Goal: Check status

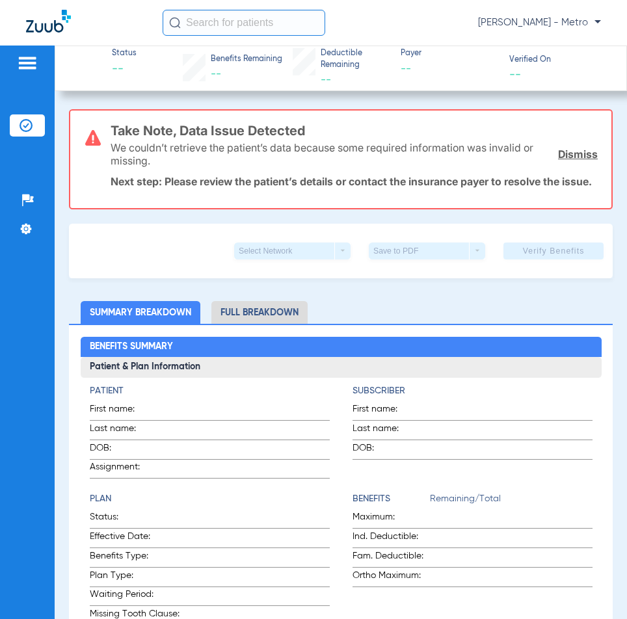
click at [197, 30] on input "text" at bounding box center [244, 23] width 163 height 26
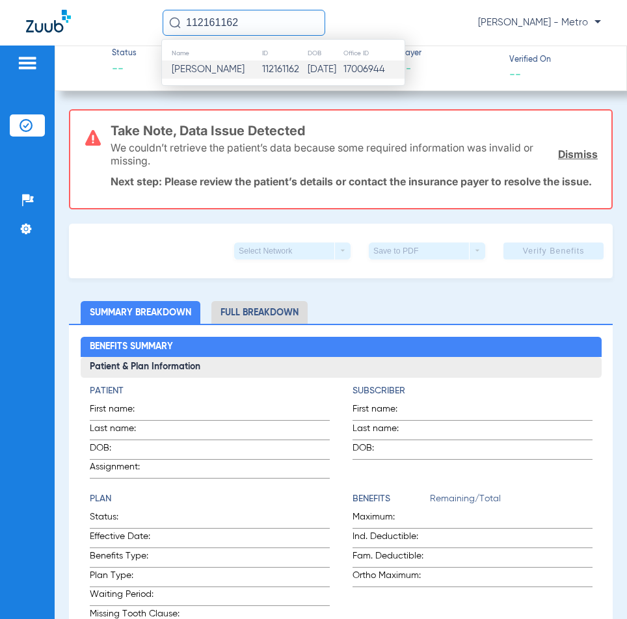
type input "112161162"
click at [261, 68] on td "112161162" at bounding box center [284, 69] width 46 height 18
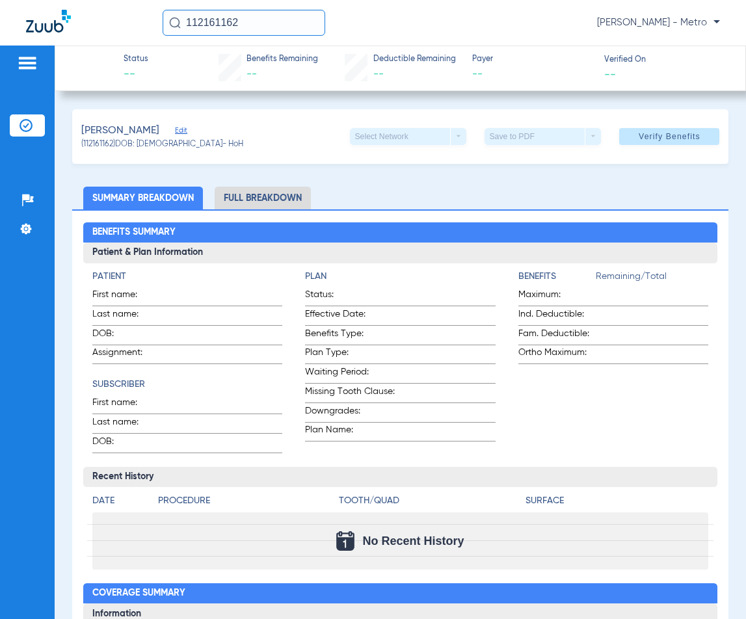
click at [251, 198] on li "Full Breakdown" at bounding box center [263, 198] width 96 height 23
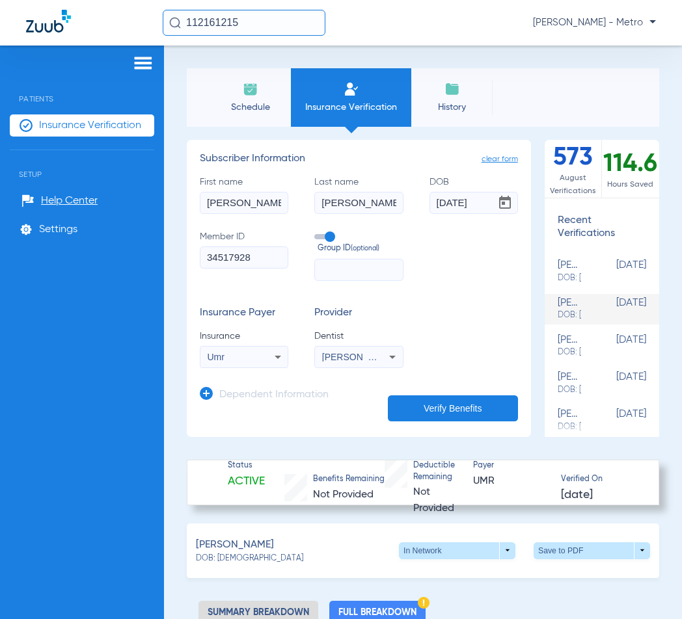
scroll to position [743, 0]
